Goal: Register for event/course

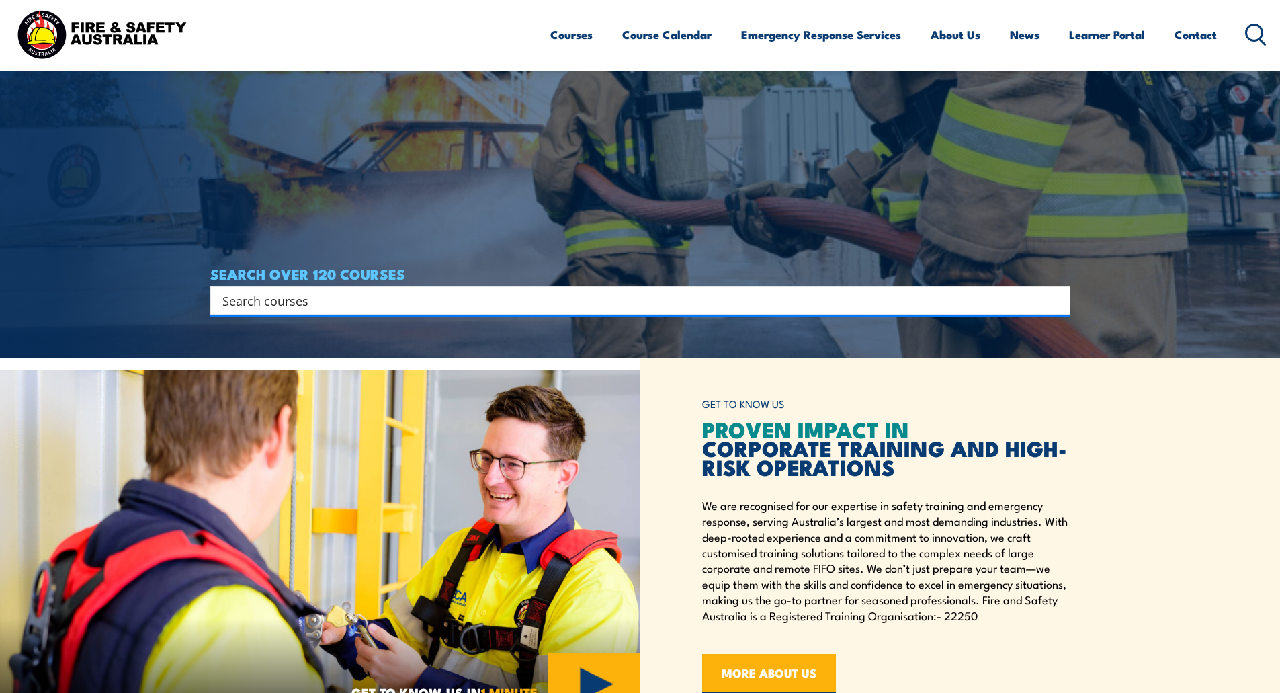
scroll to position [336, 0]
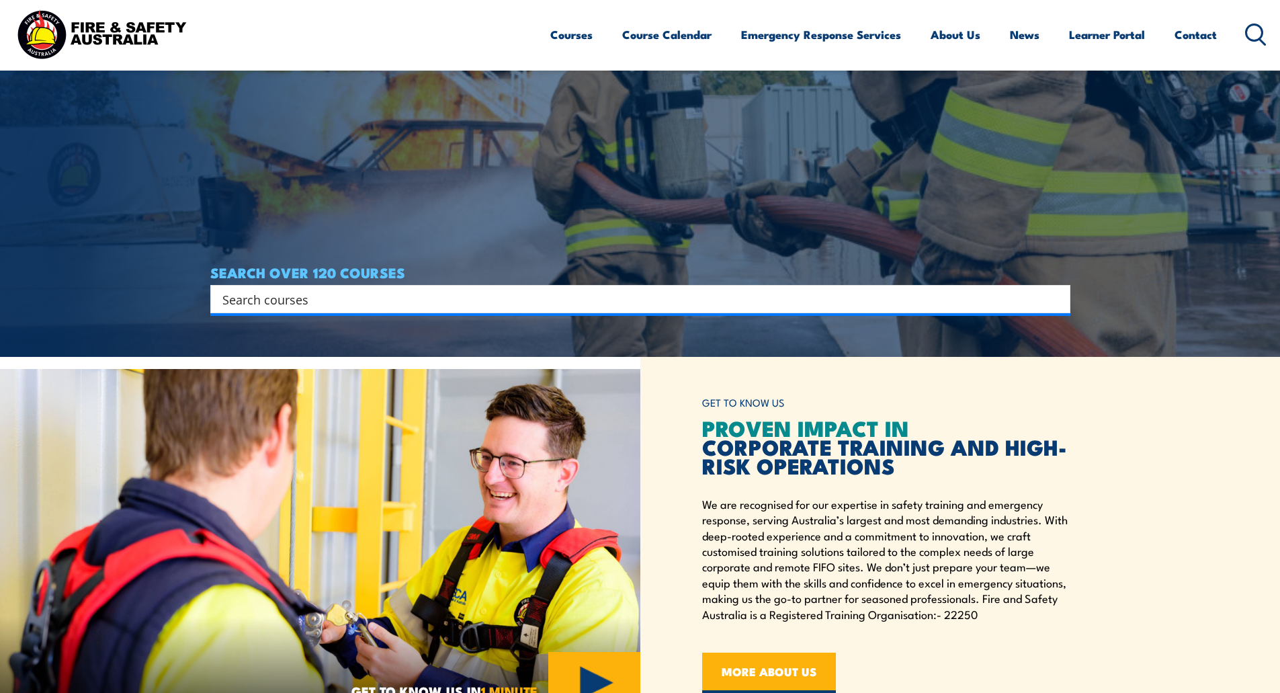
click at [352, 294] on input "Search input" at bounding box center [631, 299] width 818 height 20
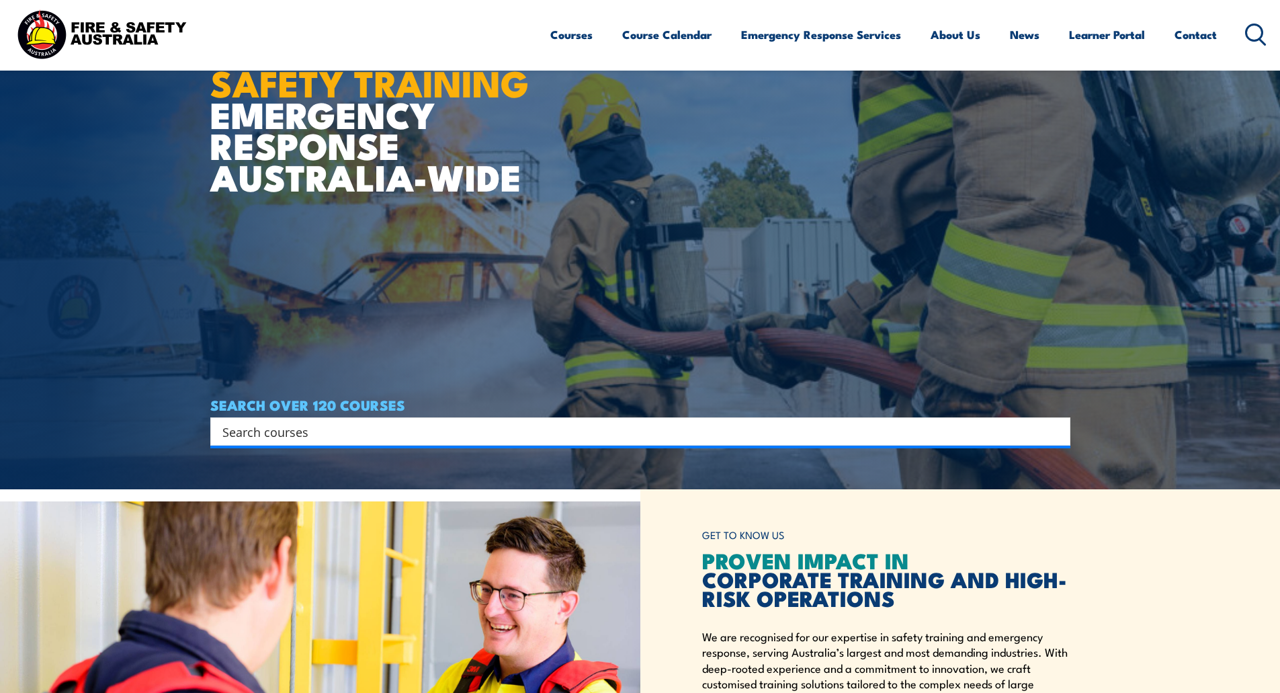
scroll to position [202, 0]
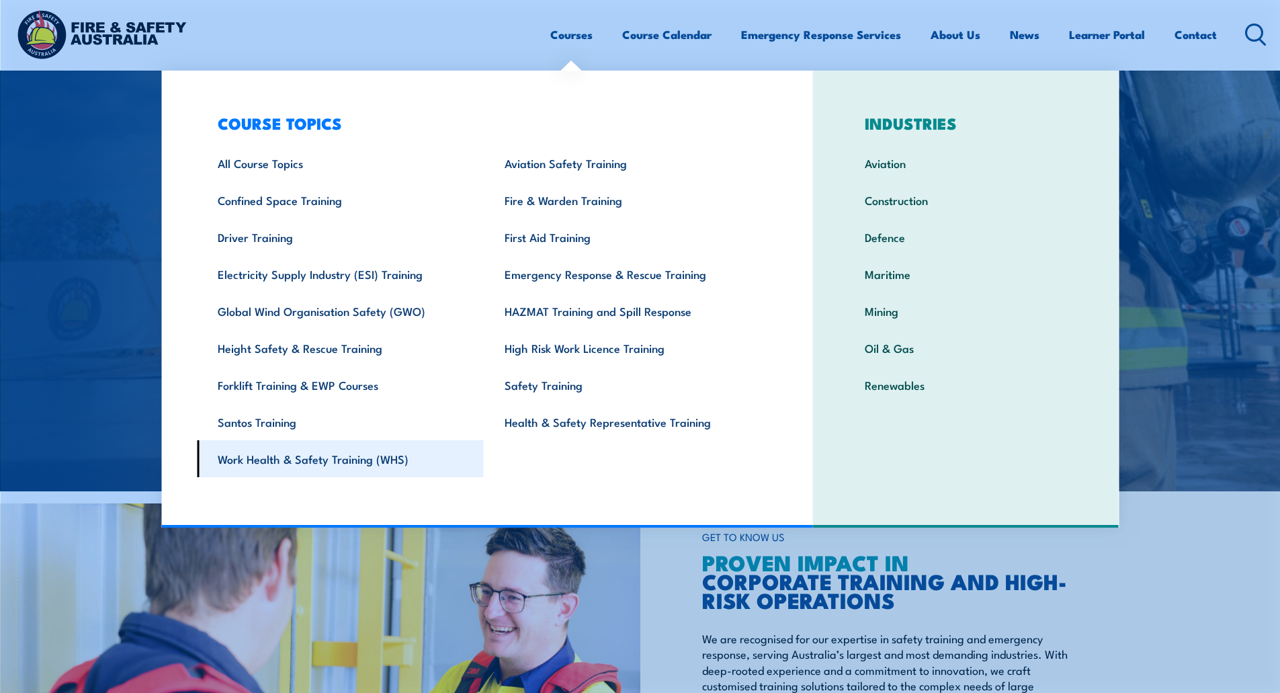
click at [314, 469] on link "Work Health & Safety Training (WHS)" at bounding box center [340, 458] width 287 height 37
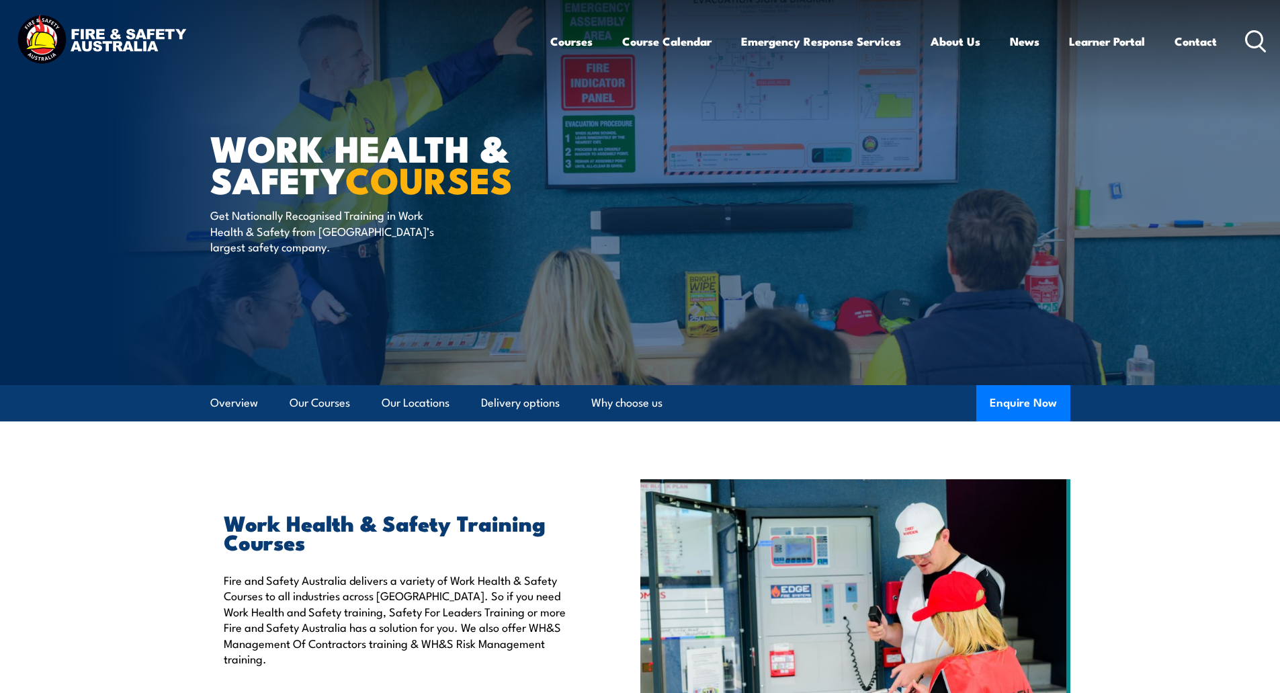
click at [1265, 28] on div "Courses Course Calendar Emergency Response Services Services Overview Emergency…" at bounding box center [908, 41] width 717 height 58
click at [1246, 34] on icon at bounding box center [1256, 41] width 22 height 22
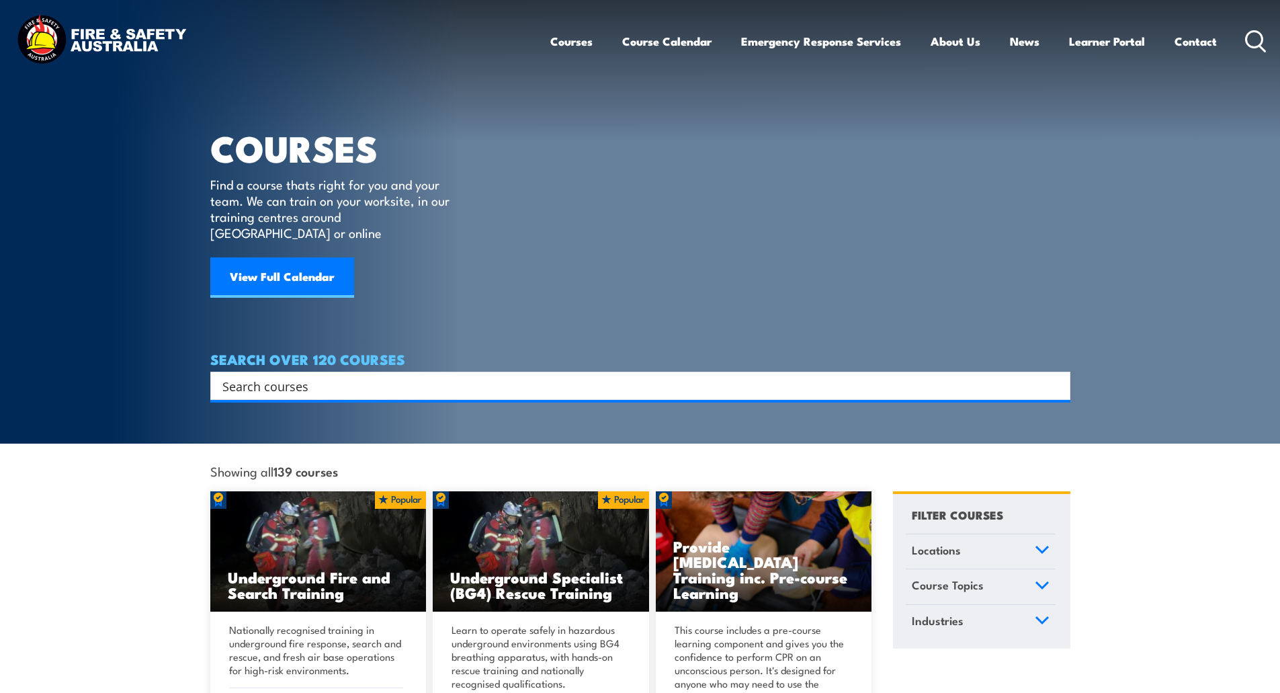
click at [359, 376] on input "Search input" at bounding box center [631, 386] width 818 height 20
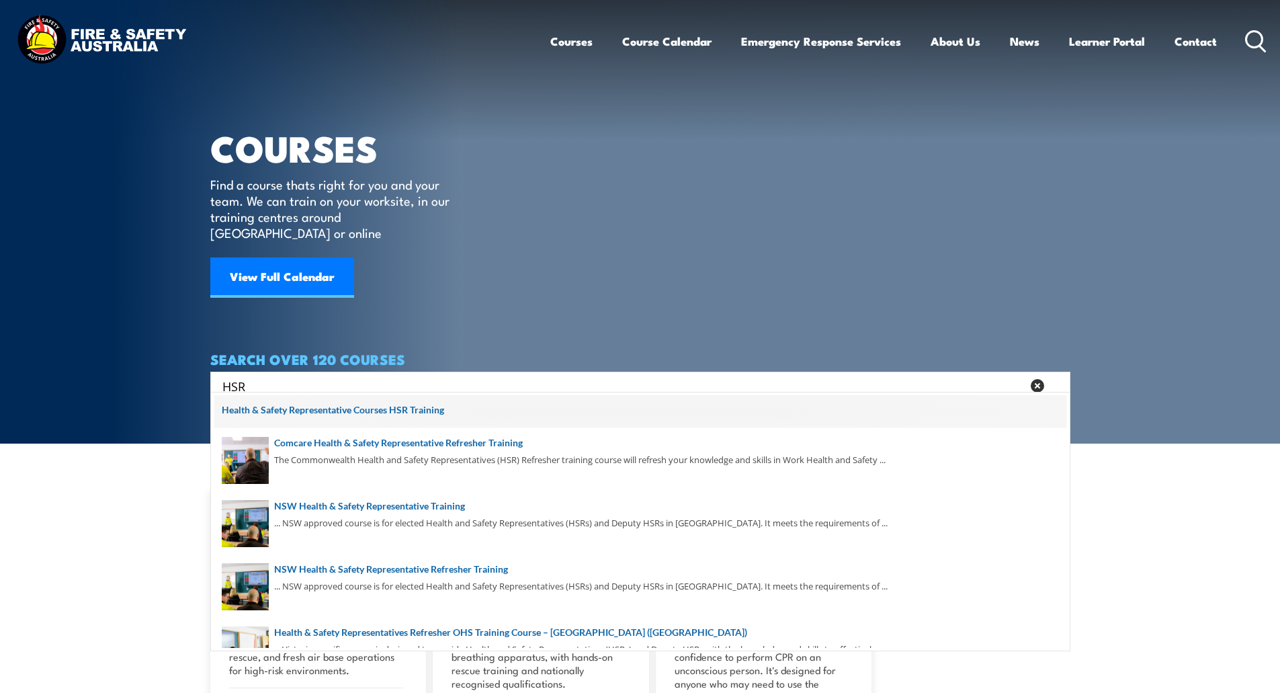
type input "HSR"
click at [292, 412] on span at bounding box center [640, 412] width 852 height 34
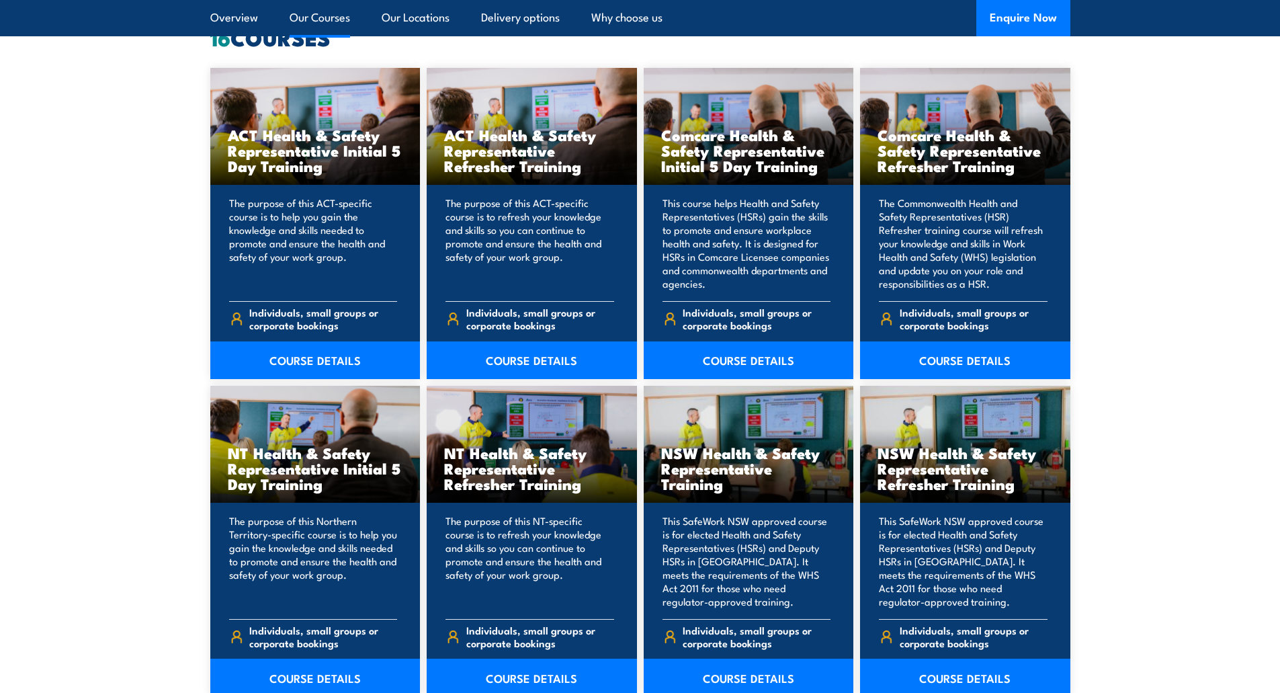
scroll to position [1142, 0]
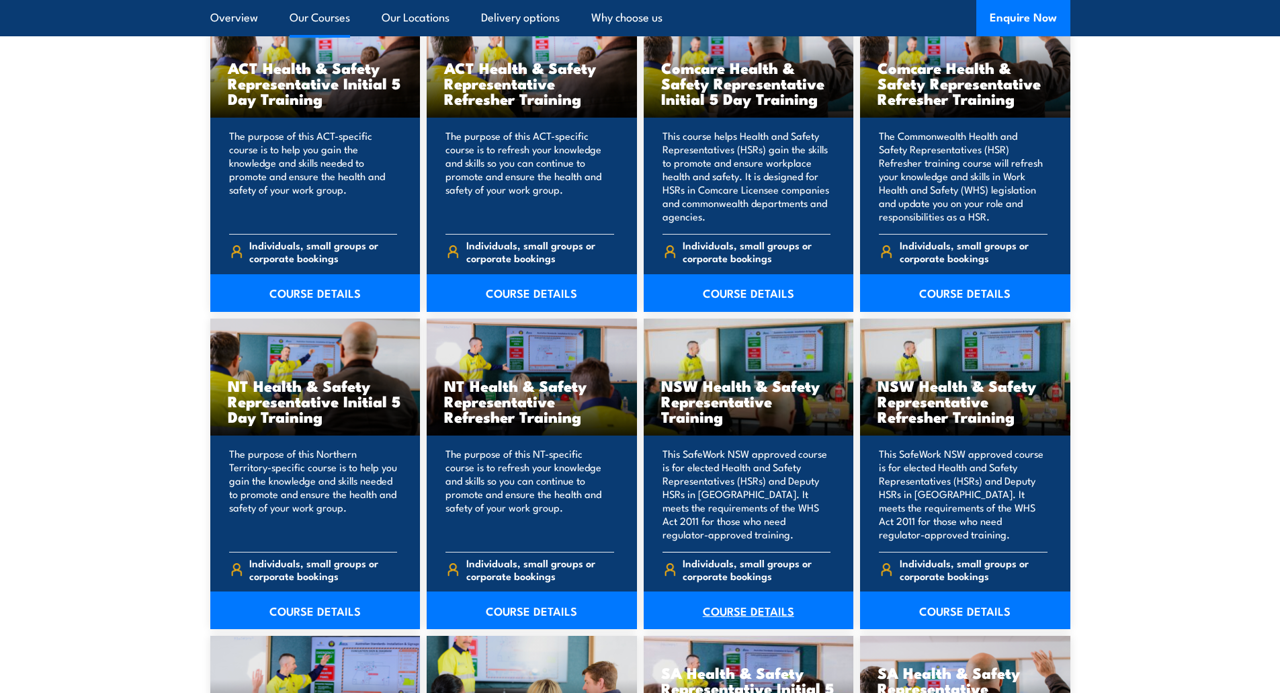
click at [749, 618] on link "COURSE DETAILS" at bounding box center [749, 610] width 210 height 38
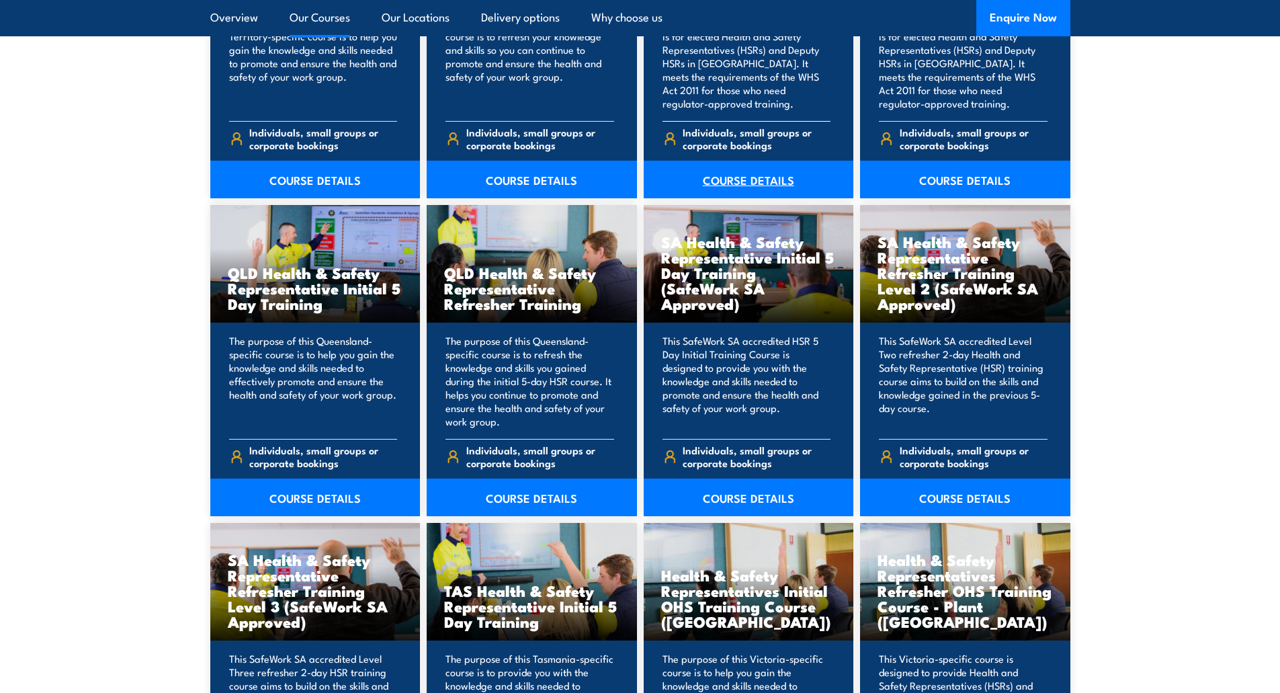
scroll to position [1747, 0]
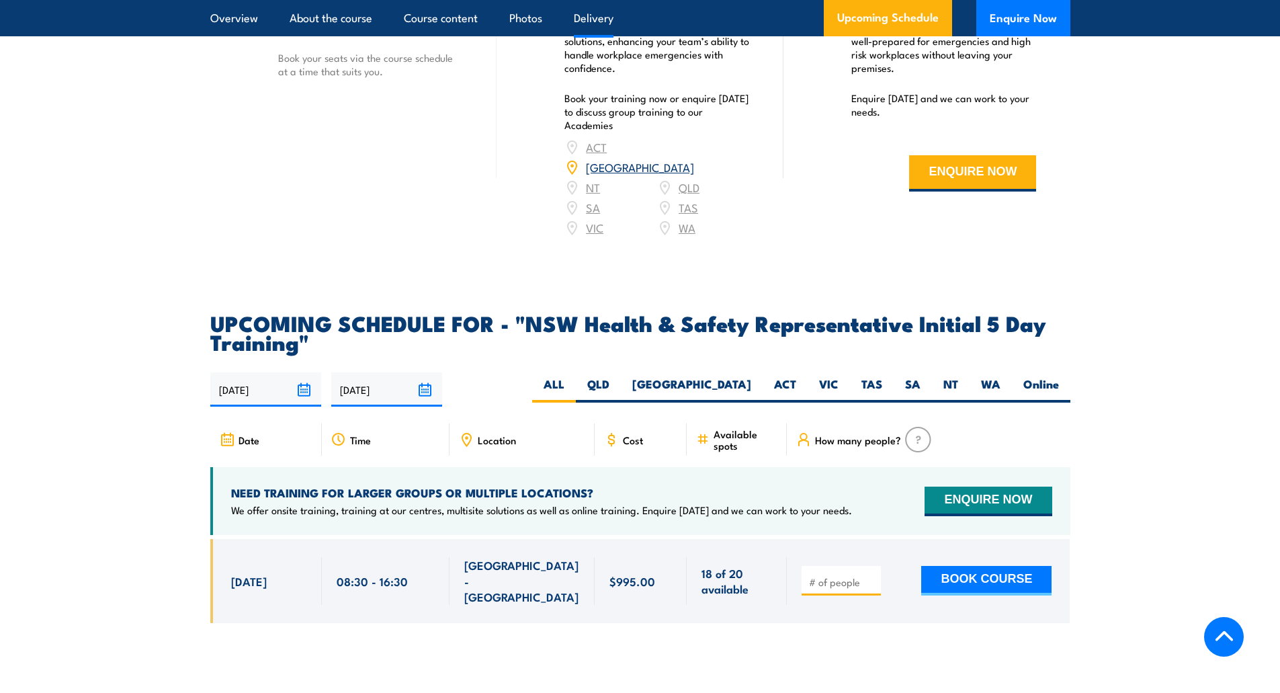
scroll to position [2253, 0]
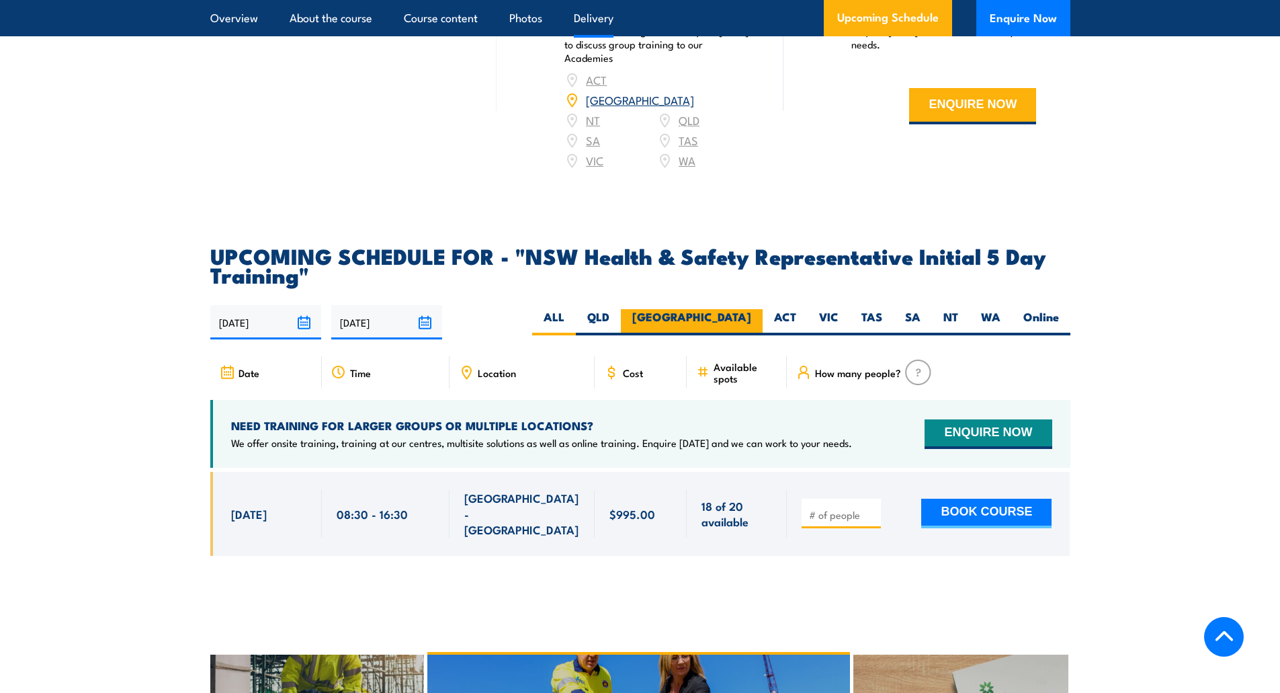
click at [732, 309] on label "[GEOGRAPHIC_DATA]" at bounding box center [692, 322] width 142 height 26
click at [751, 309] on input "[GEOGRAPHIC_DATA]" at bounding box center [755, 313] width 9 height 9
radio input "true"
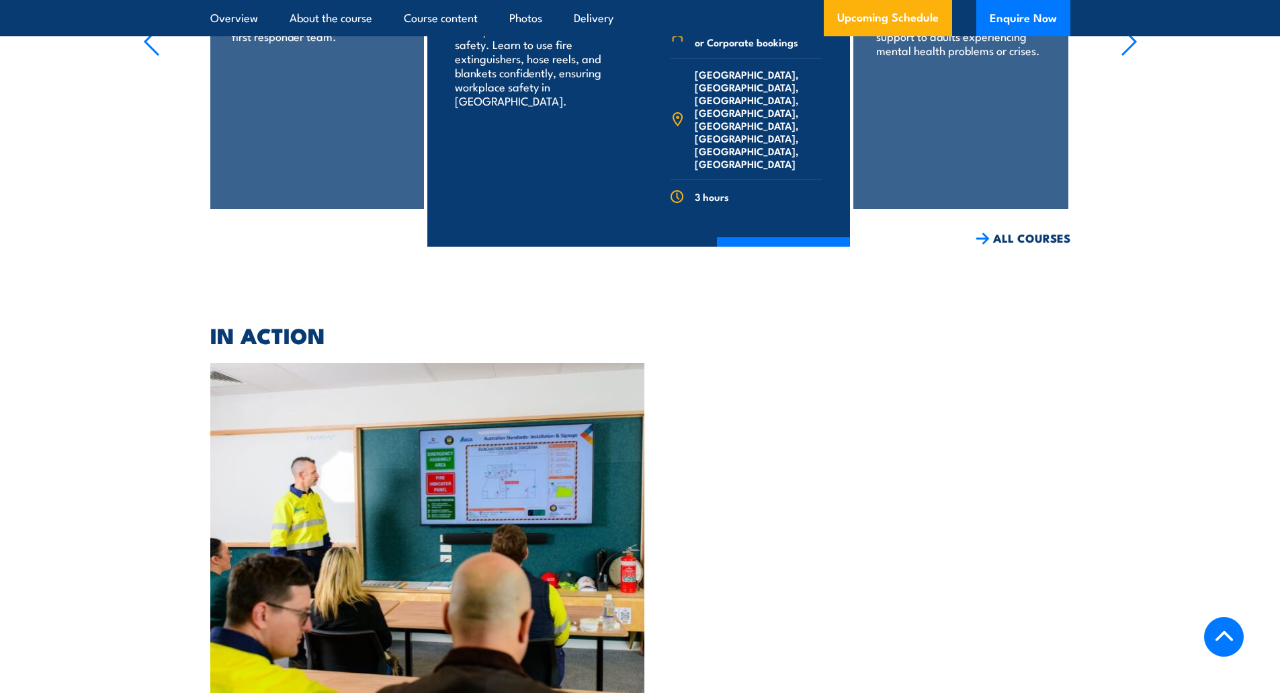
scroll to position [3368, 0]
